Goal: Find specific page/section: Find specific page/section

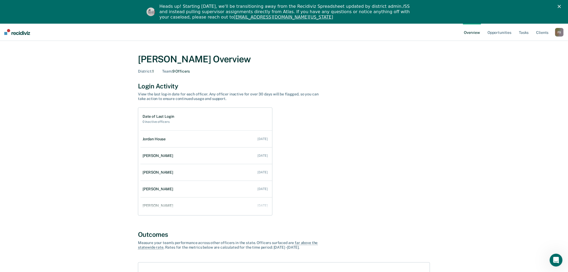
click at [560, 32] on div "F S" at bounding box center [560, 32] width 9 height 9
click at [536, 58] on link "Go to Operations" at bounding box center [538, 58] width 43 height 5
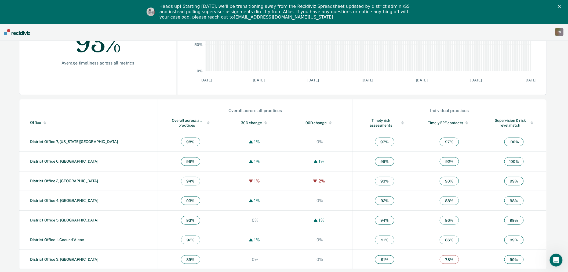
scroll to position [126, 0]
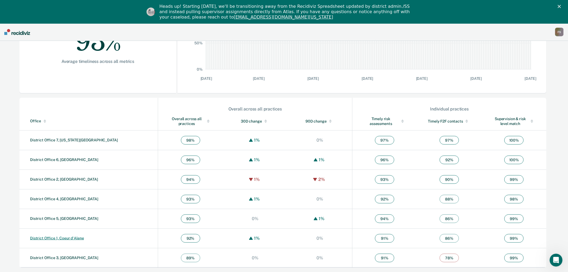
click at [72, 239] on link "District Office 1, Coeur d'Alene" at bounding box center [57, 238] width 54 height 4
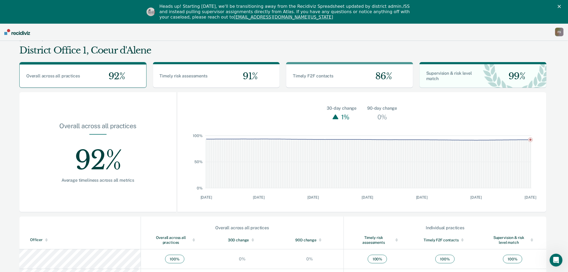
scroll to position [30, 0]
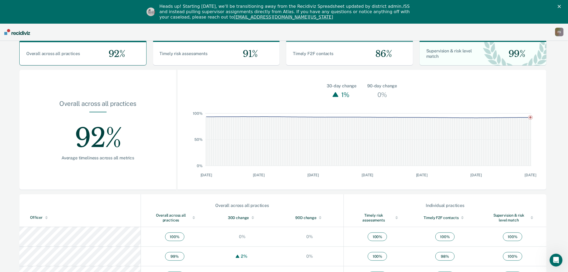
click at [558, 33] on div "F S" at bounding box center [560, 32] width 9 height 9
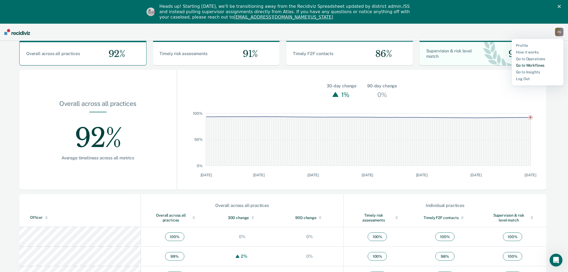
click at [535, 65] on link "Go to Workflows" at bounding box center [538, 65] width 43 height 5
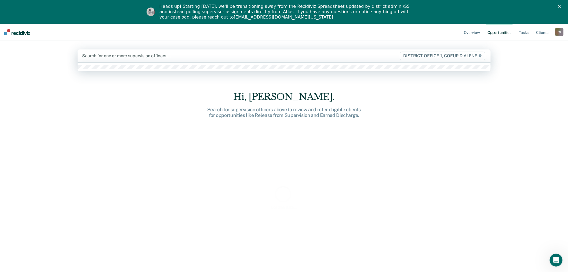
click at [116, 56] on div at bounding box center [223, 56] width 282 height 6
click at [116, 57] on div at bounding box center [223, 56] width 282 height 6
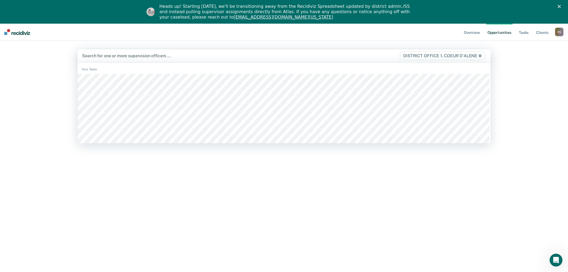
click at [116, 57] on div at bounding box center [223, 56] width 282 height 6
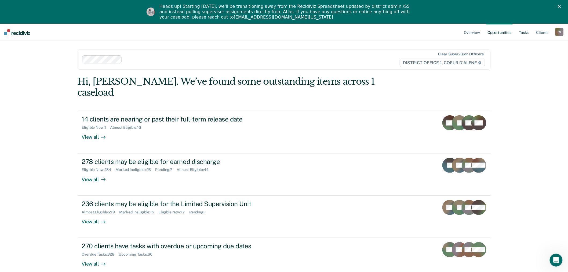
click at [522, 32] on link "Tasks" at bounding box center [524, 31] width 12 height 17
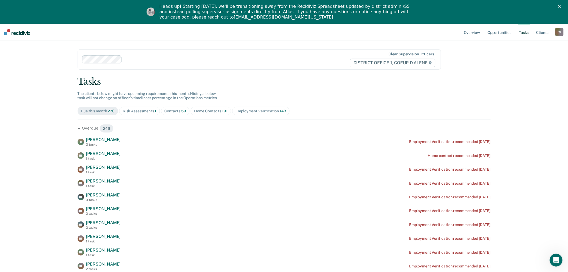
click at [177, 109] on div "Contacts 59" at bounding box center [176, 111] width 22 height 5
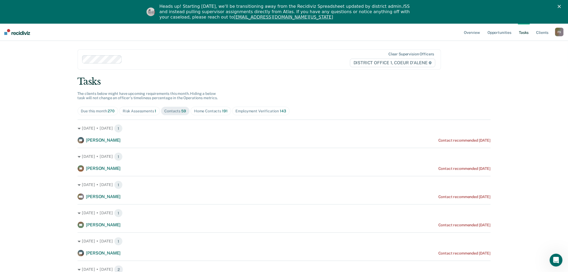
click at [206, 113] on div "Home Contacts 191" at bounding box center [211, 111] width 34 height 5
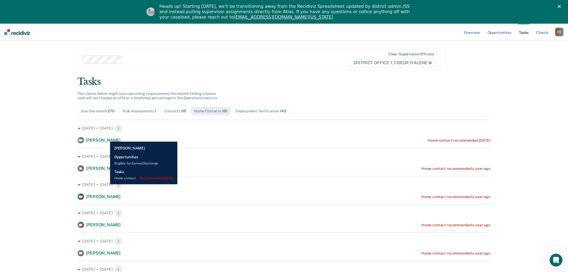
click at [106, 138] on span "Marcus Glaser" at bounding box center [103, 140] width 35 height 5
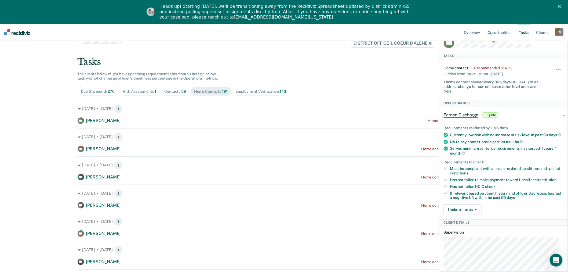
scroll to position [60, 0]
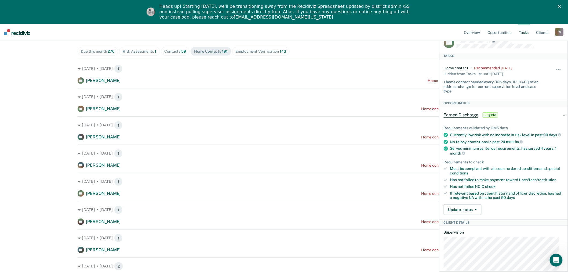
click at [319, 158] on div "Jun. 21 • Friday 1 JM Jacob Mcconnell Home contact recommended a year ago" at bounding box center [284, 157] width 413 height 24
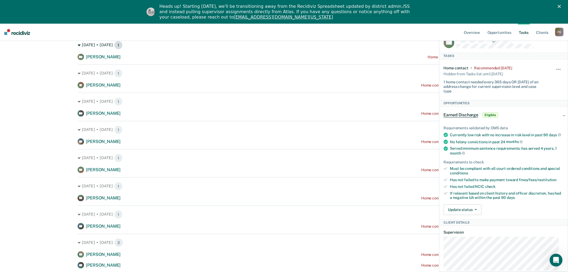
scroll to position [89, 0]
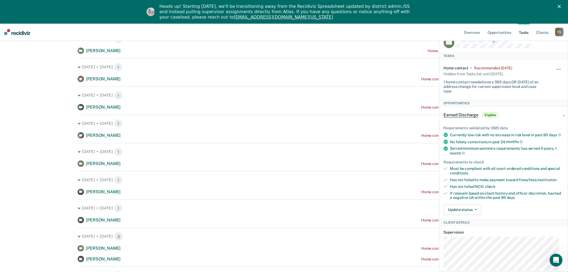
click at [561, 114] on div "Earned Discharge Eligible" at bounding box center [504, 114] width 128 height 17
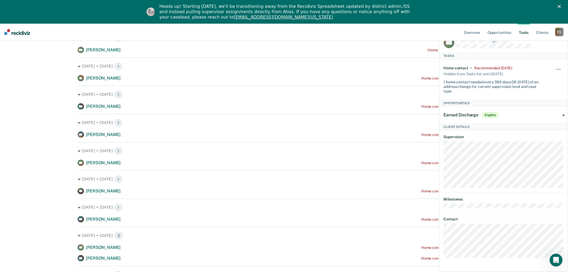
scroll to position [119, 0]
click at [431, 208] on div "Oct. 26 • Saturday 2" at bounding box center [284, 206] width 413 height 9
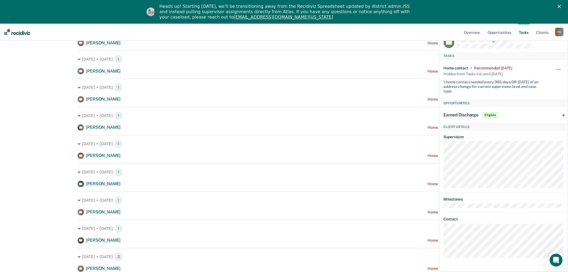
scroll to position [358, 0]
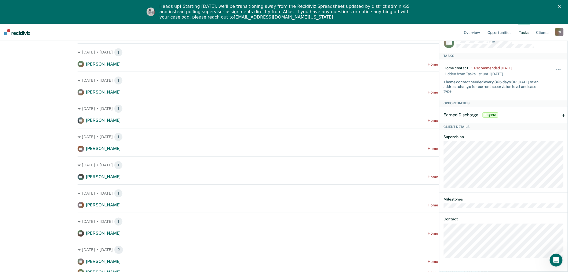
click at [561, 6] on icon "Close" at bounding box center [559, 6] width 3 height 3
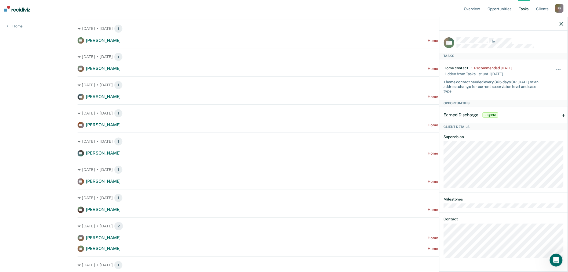
click at [563, 21] on div at bounding box center [504, 23] width 128 height 13
click at [562, 23] on icon "button" at bounding box center [562, 24] width 4 height 4
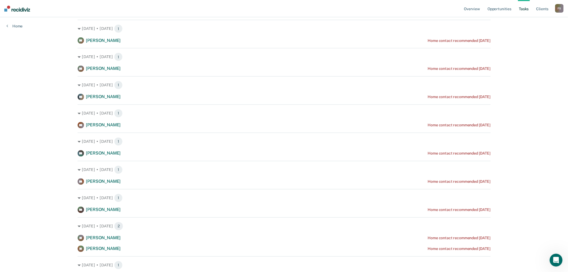
click at [560, 9] on div "F S" at bounding box center [560, 8] width 9 height 9
click at [535, 33] on link "Go to Operations" at bounding box center [538, 35] width 43 height 5
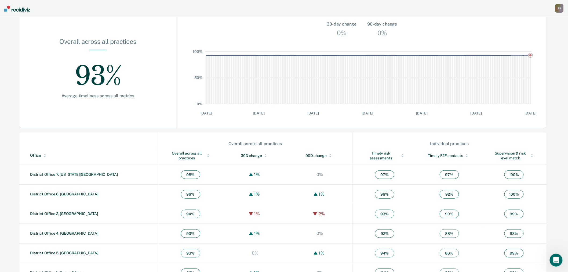
scroll to position [103, 0]
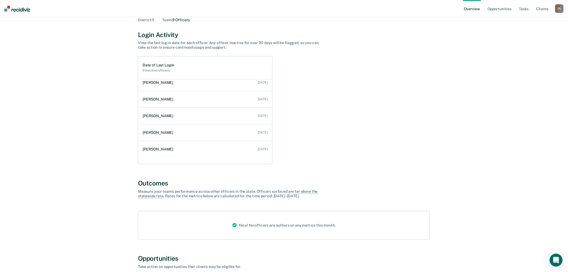
scroll to position [60, 0]
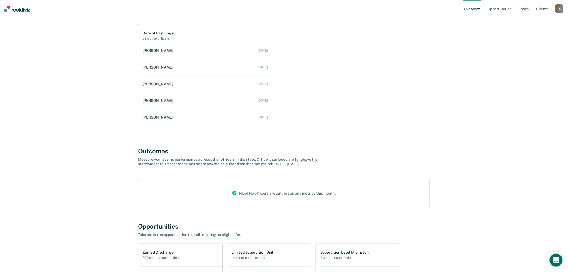
click at [562, 9] on div "F S" at bounding box center [560, 8] width 9 height 9
click at [539, 33] on link "Go to Operations" at bounding box center [538, 35] width 43 height 5
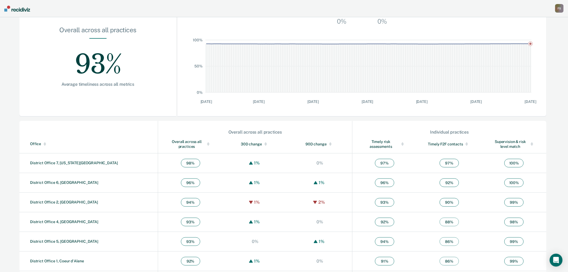
scroll to position [103, 0]
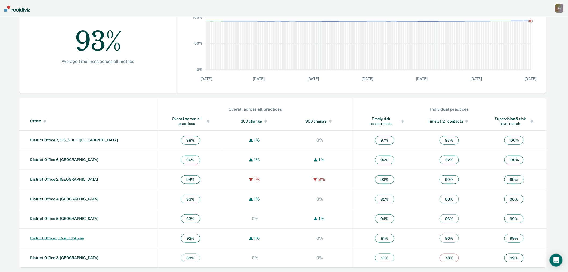
click at [70, 238] on link "District Office 1, Coeur d'Alene" at bounding box center [57, 238] width 54 height 4
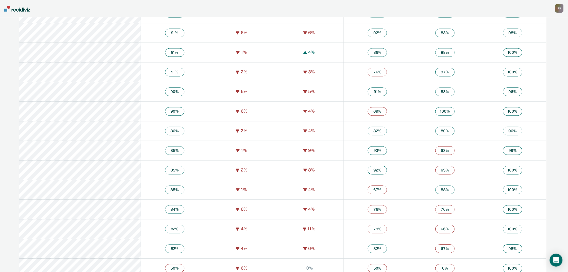
scroll to position [456, 0]
